Goal: Task Accomplishment & Management: Manage account settings

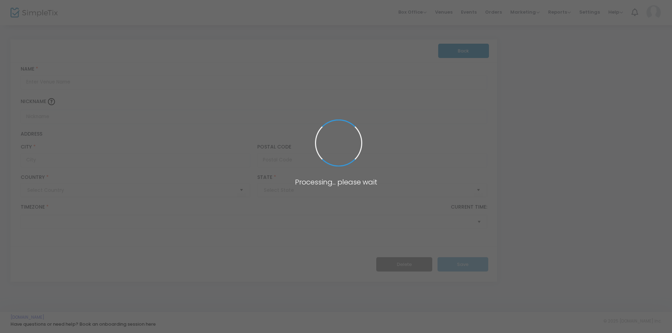
type input "[GEOGRAPHIC_DATA]"
type input "[GEOGRAPHIC_DATA] with new chart"
type input "[GEOGRAPHIC_DATA]"
type input "33401"
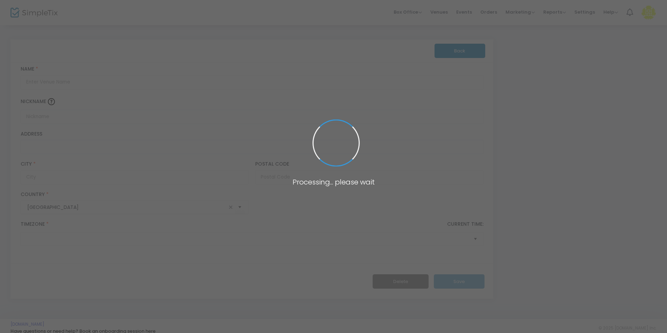
type input "[GEOGRAPHIC_DATA]"
type input "[STREET_ADDRESS]"
